Goal: Information Seeking & Learning: Find specific fact

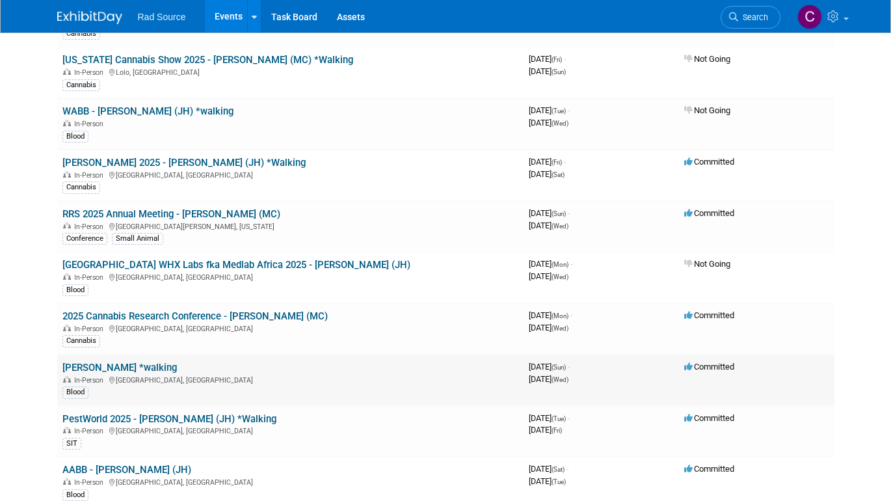
scroll to position [349, 0]
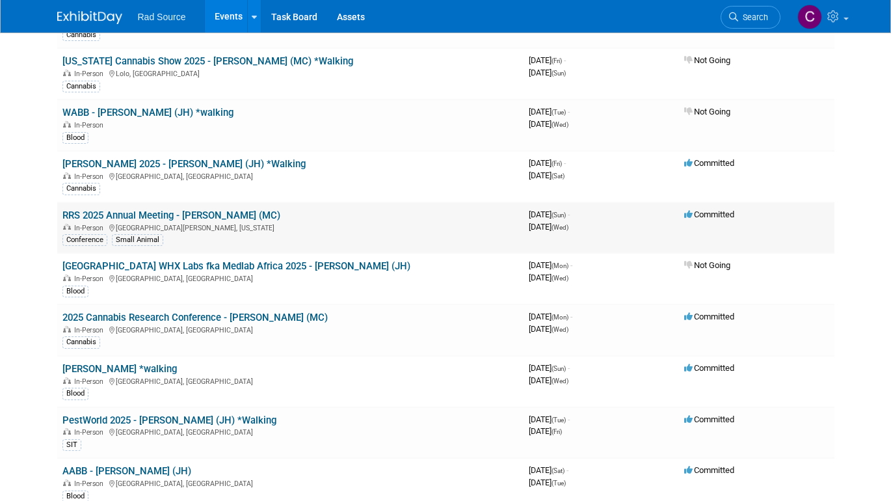
click at [168, 209] on link "RRS 2025 Annual Meeting - [PERSON_NAME] (MC)" at bounding box center [171, 215] width 218 height 12
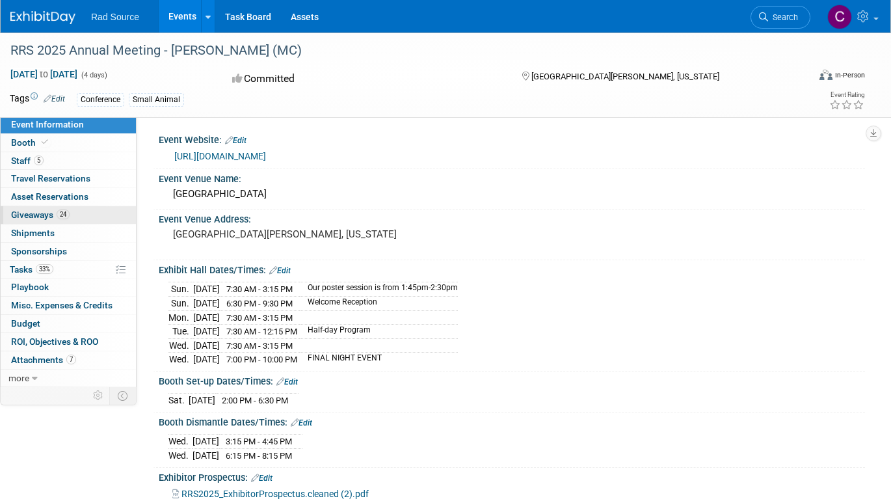
click at [36, 214] on span "Giveaways 24" at bounding box center [40, 214] width 59 height 10
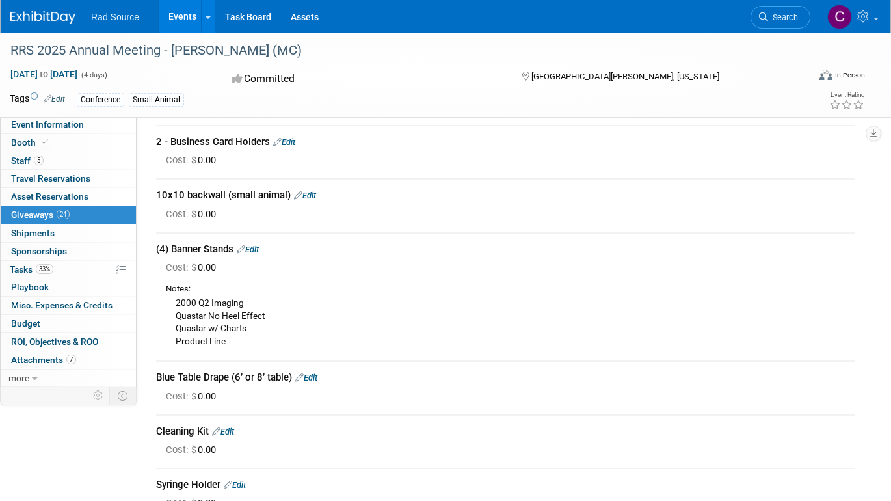
scroll to position [516, 0]
click at [36, 116] on link "Event Information" at bounding box center [68, 125] width 135 height 18
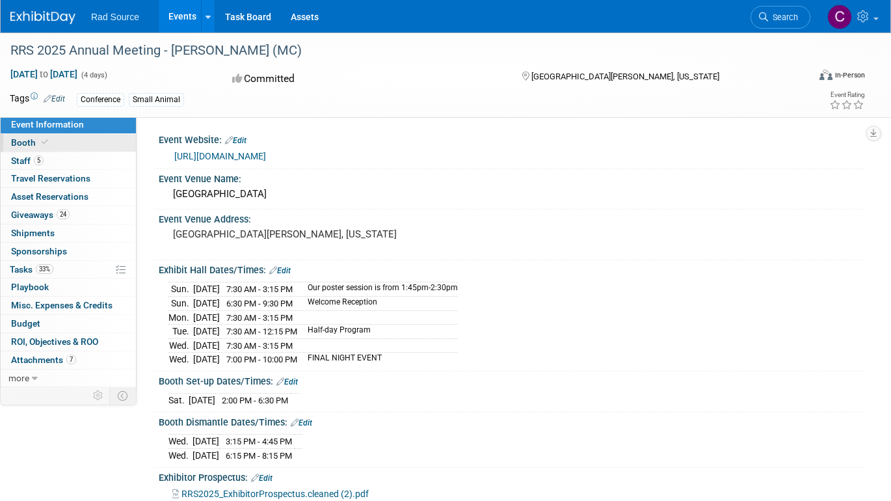
click at [16, 139] on span "Booth" at bounding box center [31, 142] width 40 height 10
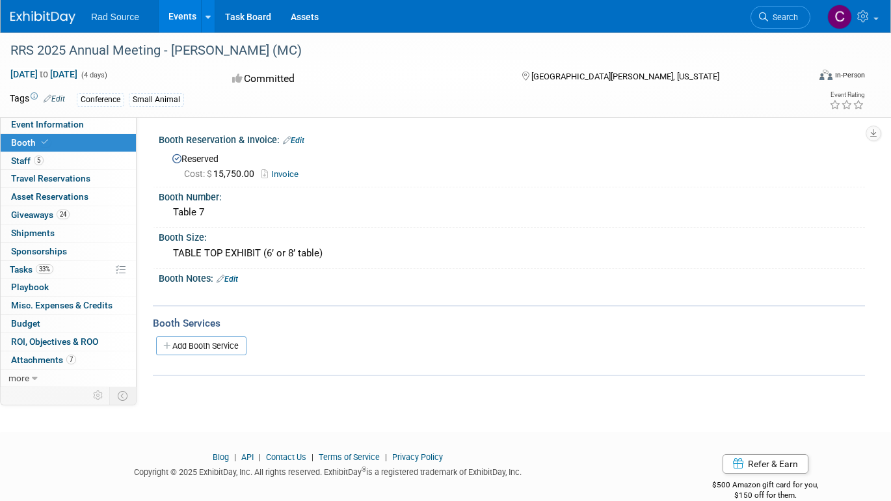
click at [31, 145] on span "Booth" at bounding box center [31, 142] width 40 height 10
click at [33, 121] on span "Event Information" at bounding box center [47, 124] width 73 height 10
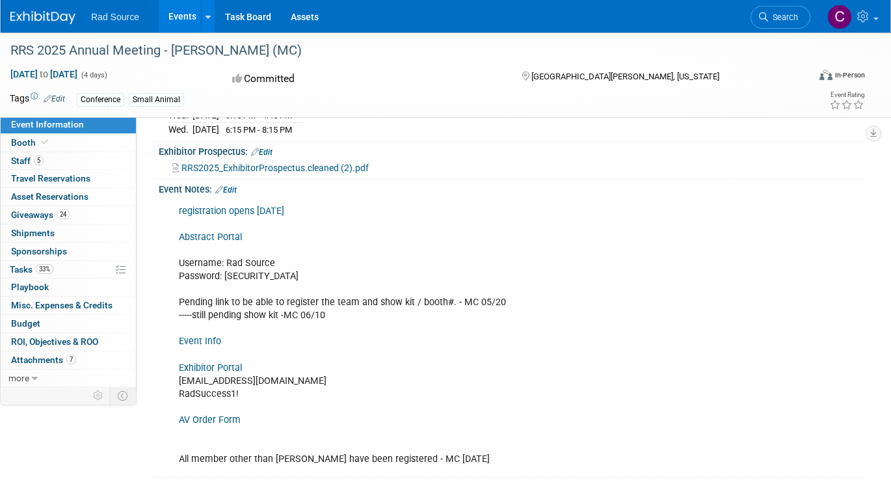
scroll to position [330, 0]
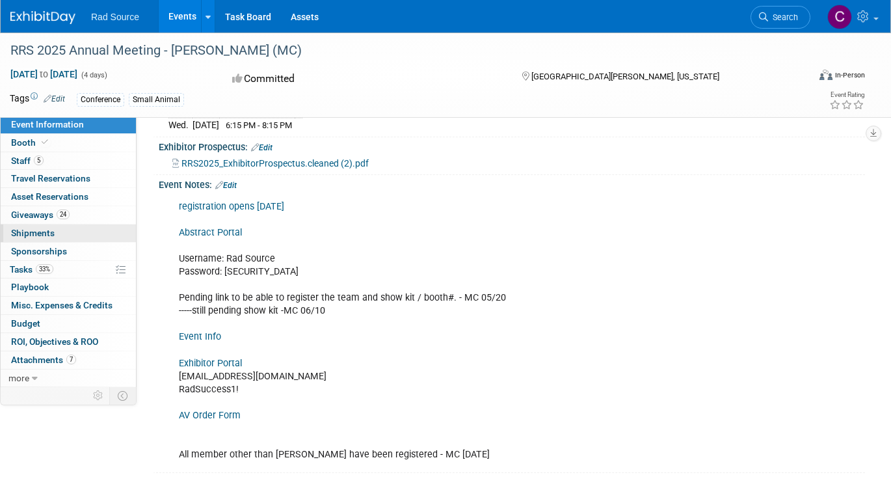
click at [70, 233] on link "0 Shipments 0" at bounding box center [68, 233] width 135 height 18
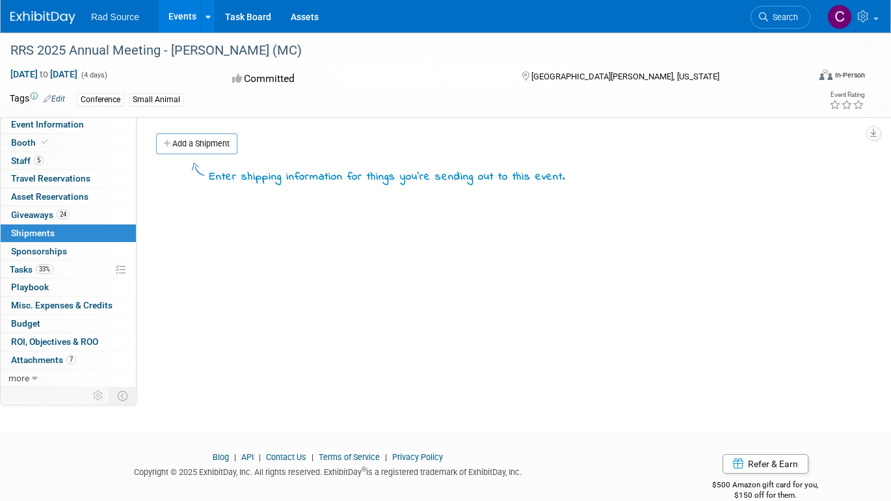
click at [175, 21] on link "Events" at bounding box center [182, 16] width 47 height 33
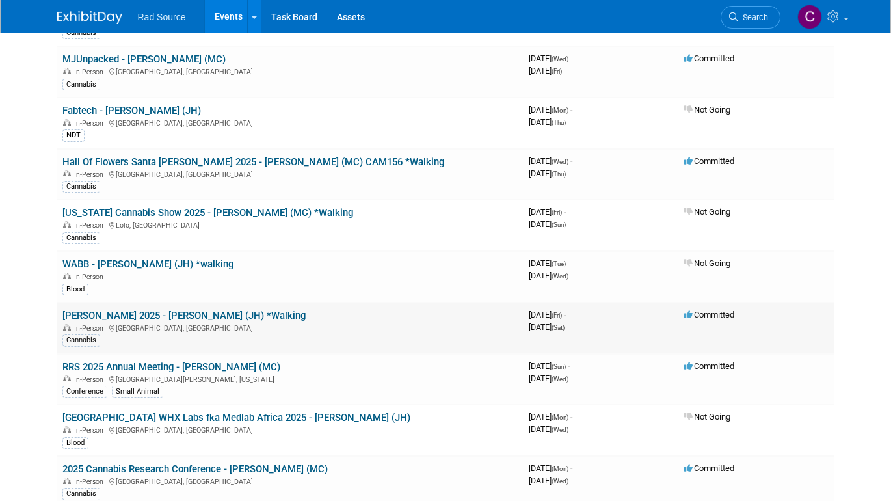
scroll to position [197, 0]
click at [303, 373] on div "In-Person [GEOGRAPHIC_DATA][PERSON_NAME], [US_STATE]" at bounding box center [290, 378] width 456 height 10
click at [310, 373] on div "In-Person [GEOGRAPHIC_DATA][PERSON_NAME], [US_STATE]" at bounding box center [290, 378] width 456 height 10
click at [847, 304] on html "Rad Source Events Add Event Bulk Upload Events Shareable Event Boards Recently …" at bounding box center [445, 53] width 891 height 501
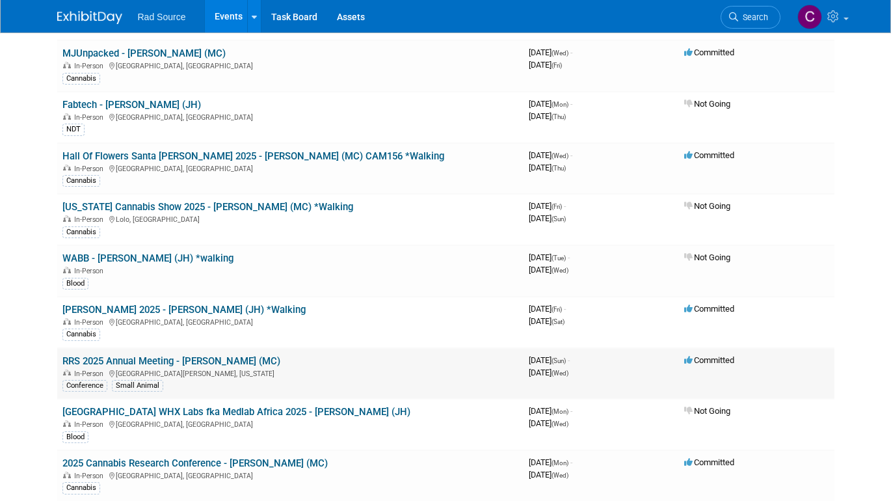
scroll to position [202, 0]
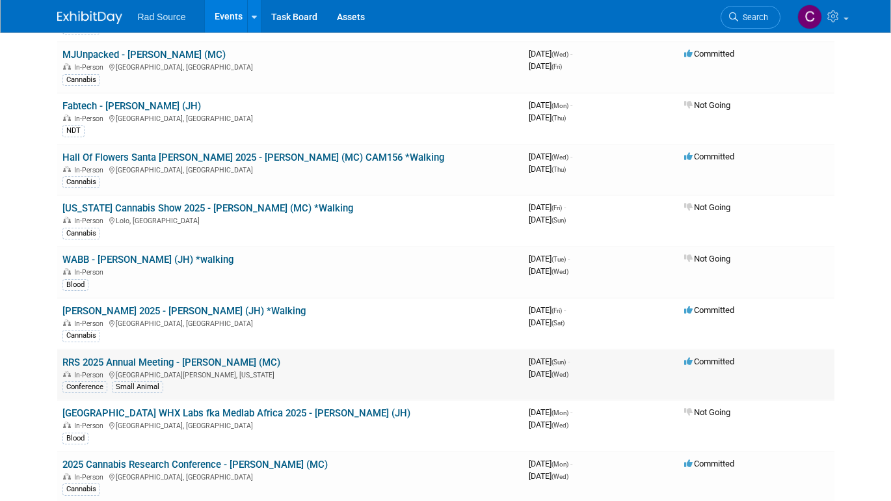
click at [209, 369] on div "In-Person [GEOGRAPHIC_DATA][PERSON_NAME], [US_STATE]" at bounding box center [290, 374] width 456 height 10
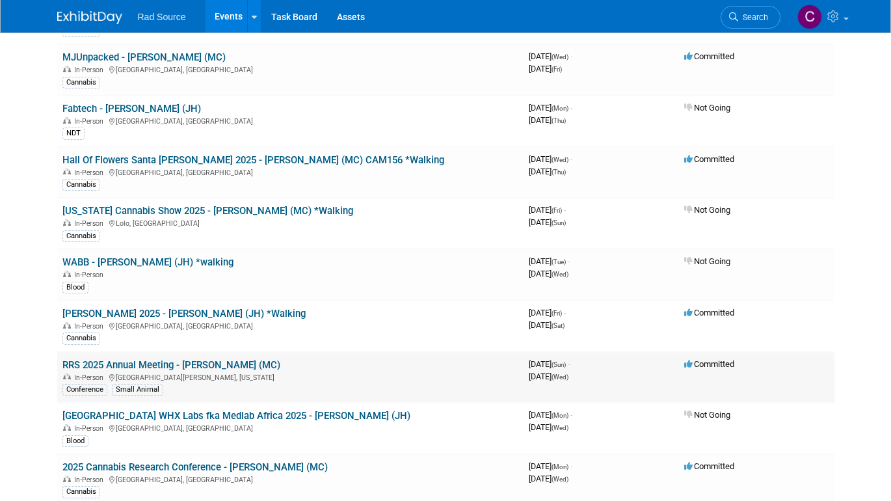
click at [212, 359] on link "RRS 2025 Annual Meeting - [PERSON_NAME] (MC)" at bounding box center [171, 365] width 218 height 12
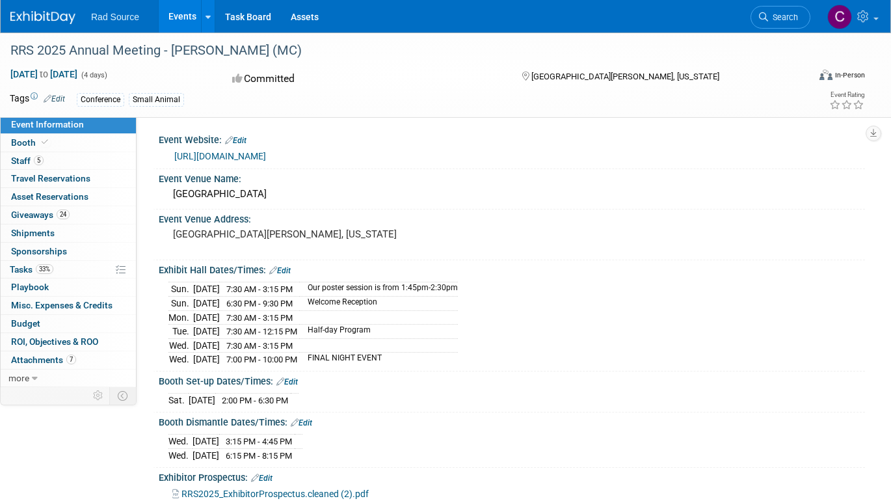
click at [212, 355] on td "[DATE]" at bounding box center [206, 360] width 27 height 14
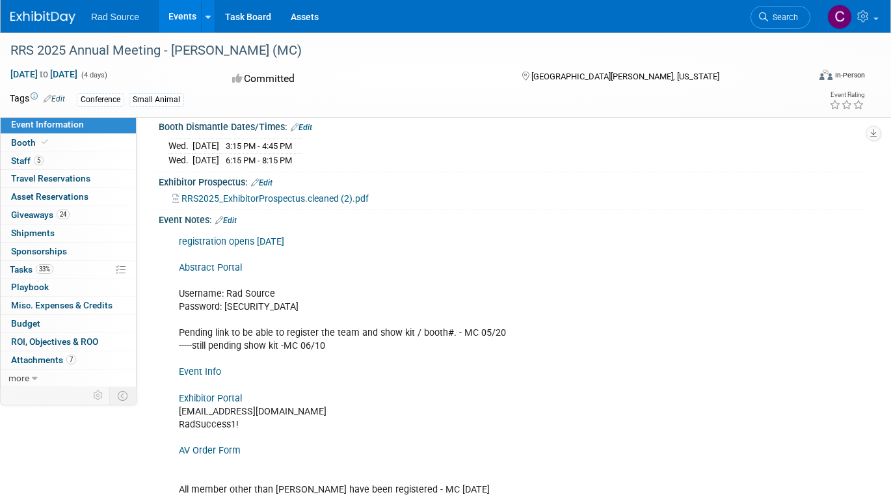
scroll to position [296, 0]
click at [193, 392] on link "Exhibitor Portal" at bounding box center [210, 397] width 63 height 11
drag, startPoint x: 179, startPoint y: 403, endPoint x: 295, endPoint y: 399, distance: 115.8
click at [295, 399] on div "registration opens 03/18/25 Abstract Portal Username: Rad Source Password: RadS…" at bounding box center [449, 365] width 558 height 274
copy div "mconboy@radsource.com"
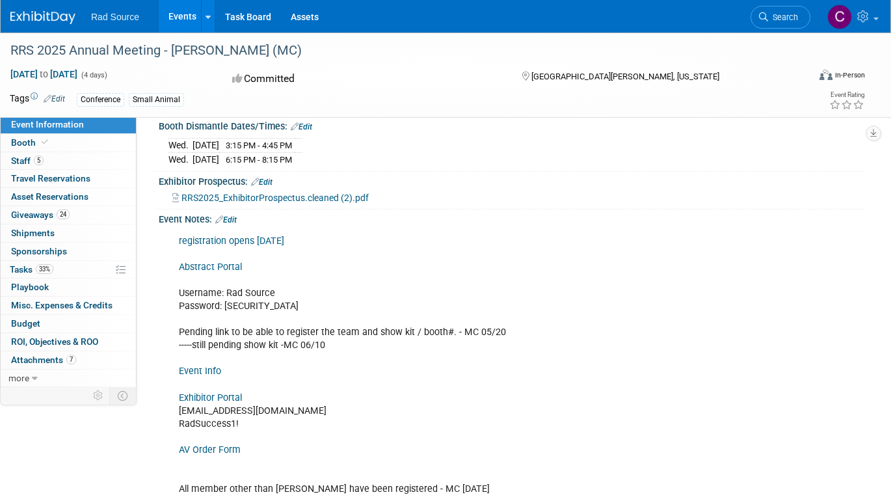
click at [165, 418] on div "registration opens 03/18/25 Abstract Portal Username: Rad Source Password: RadS…" at bounding box center [512, 364] width 706 height 279
drag, startPoint x: 183, startPoint y: 415, endPoint x: 221, endPoint y: 414, distance: 38.4
click at [249, 413] on div "registration opens 03/18/25 Abstract Portal Username: Rad Source Password: RadS…" at bounding box center [449, 365] width 558 height 274
drag, startPoint x: 181, startPoint y: 415, endPoint x: 241, endPoint y: 416, distance: 60.5
click at [241, 416] on div "registration opens 03/18/25 Abstract Portal Username: Rad Source Password: RadS…" at bounding box center [449, 365] width 558 height 274
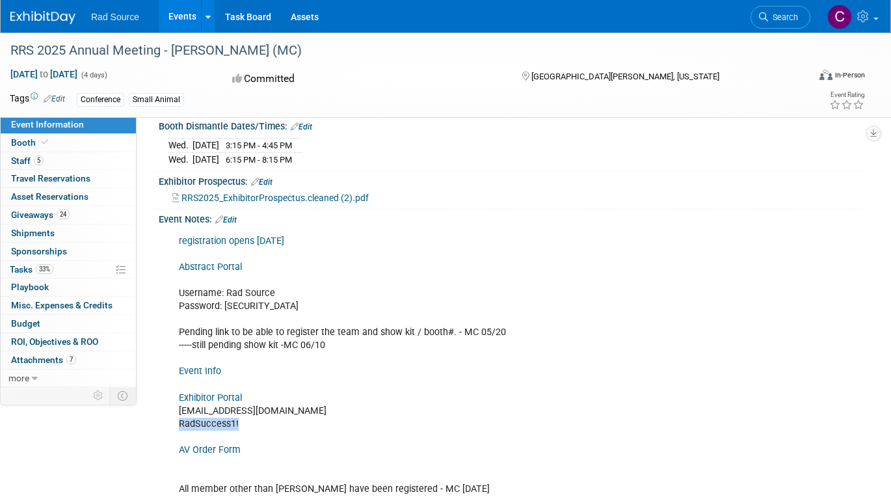
copy div "RadSuccess1!"
click at [449, 421] on div "registration opens 03/18/25 Abstract Portal Username: Rad Source Password: RadS…" at bounding box center [449, 365] width 558 height 274
